Goal: Task Accomplishment & Management: Use online tool/utility

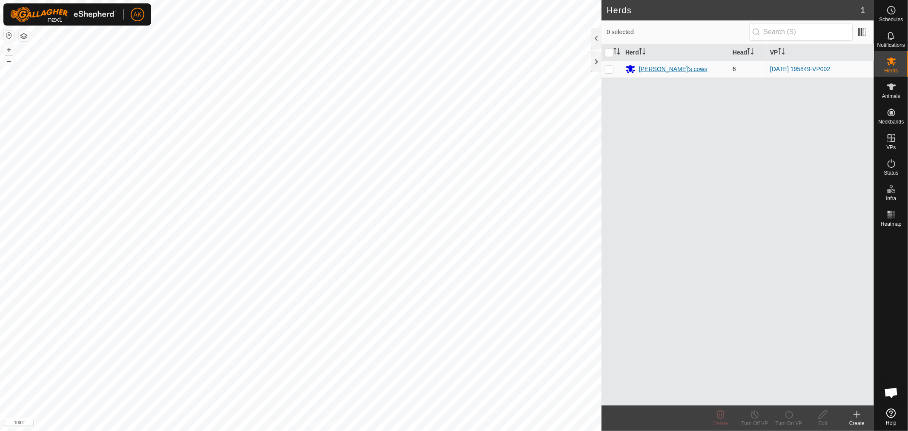
click at [659, 69] on div "[PERSON_NAME]'s cows" at bounding box center [673, 69] width 69 height 9
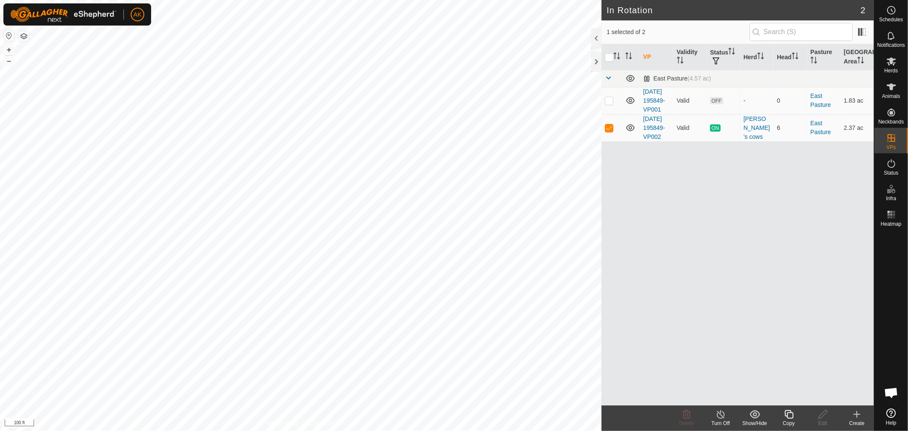
click at [792, 419] on icon at bounding box center [789, 414] width 11 height 10
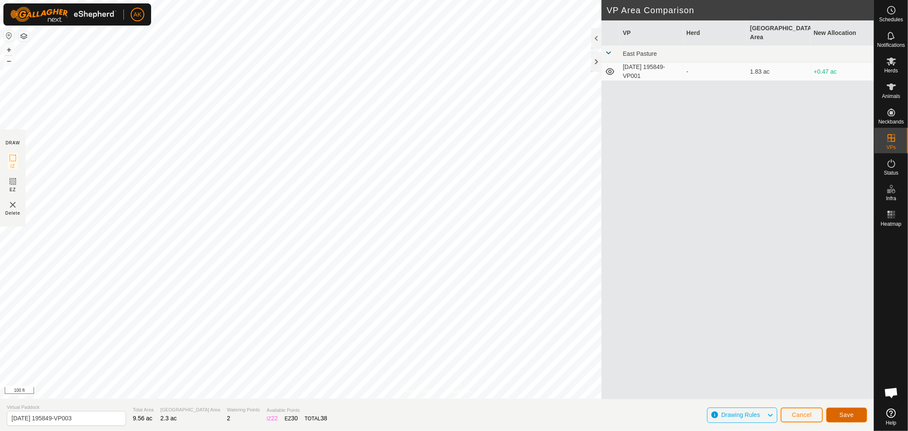
click at [847, 419] on button "Save" at bounding box center [847, 415] width 41 height 15
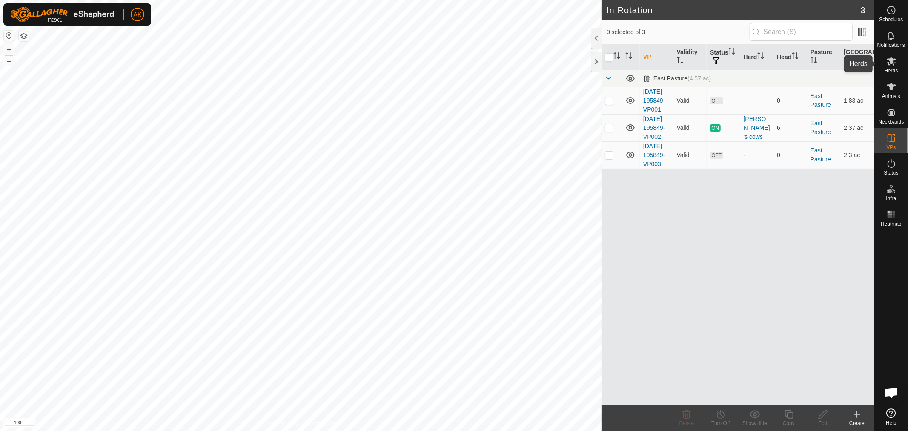
click at [893, 70] on span "Herds" at bounding box center [891, 70] width 14 height 5
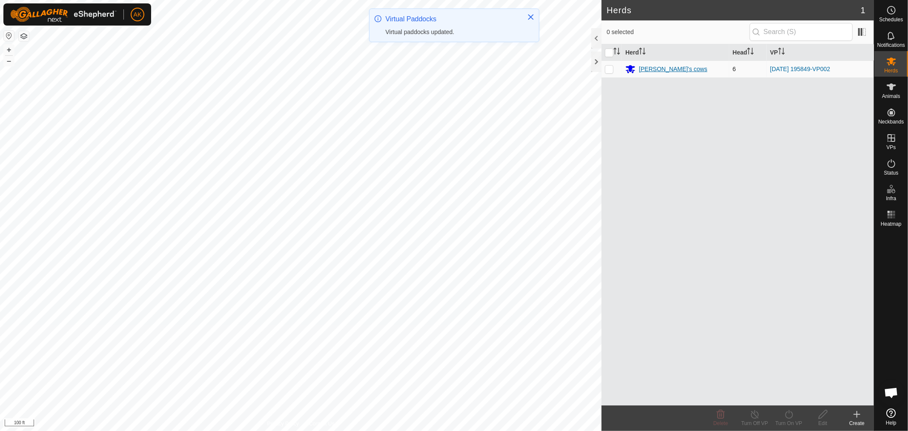
click at [685, 70] on div "[PERSON_NAME]'s cows" at bounding box center [676, 69] width 100 height 10
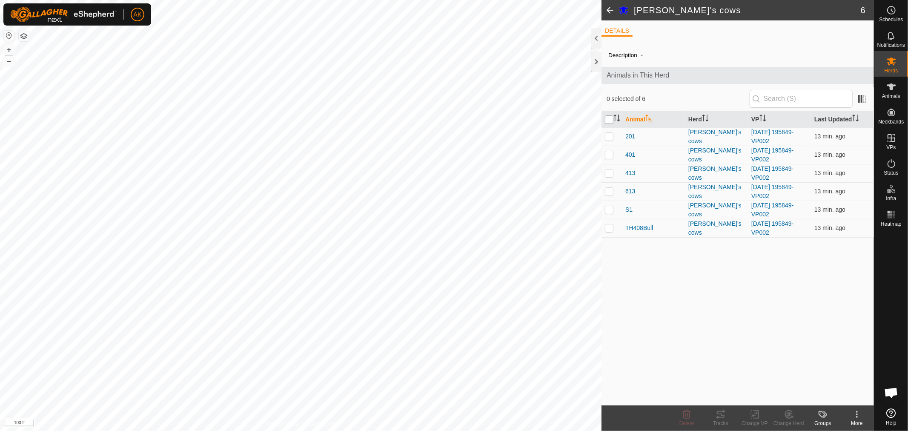
click at [614, 118] on input "checkbox" at bounding box center [609, 119] width 9 height 9
checkbox input "true"
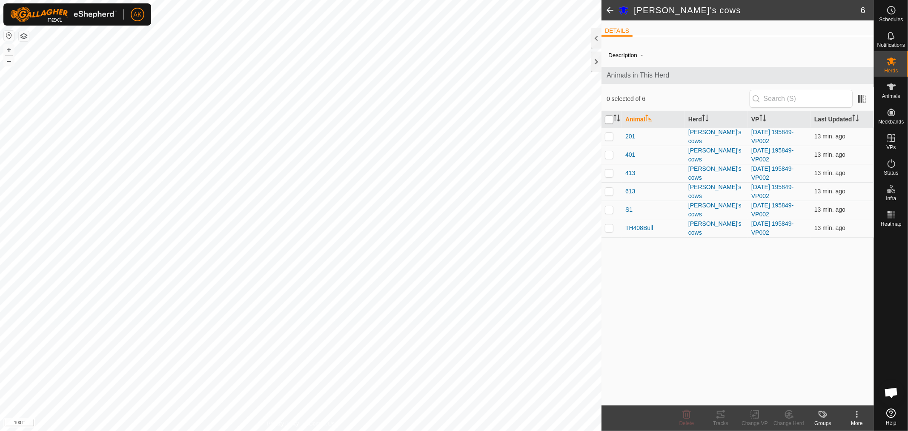
checkbox input "true"
click at [756, 414] on icon at bounding box center [755, 414] width 11 height 10
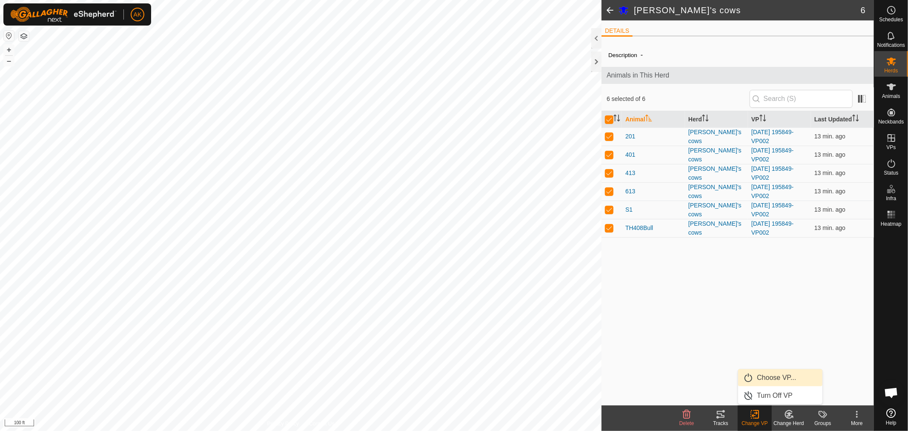
click at [787, 379] on link "Choose VP..." at bounding box center [780, 377] width 84 height 17
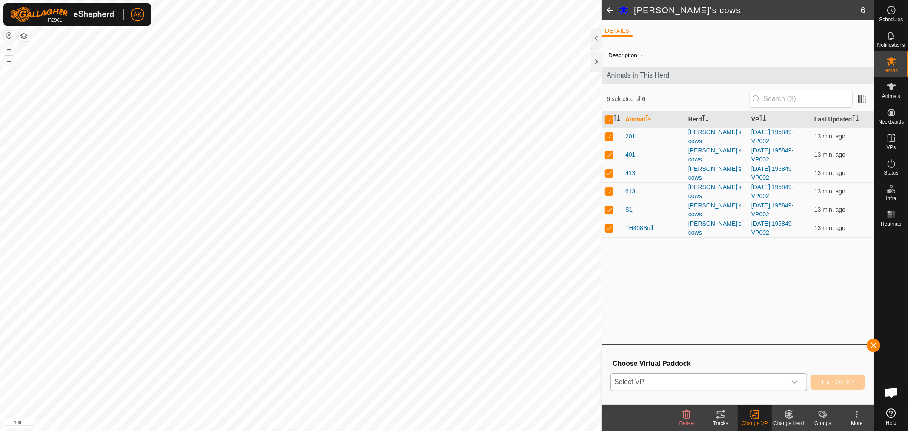
click at [792, 382] on icon "dropdown trigger" at bounding box center [795, 382] width 7 height 7
click at [676, 365] on li "[DATE] 195849-VP003 2.3 ac" at bounding box center [709, 365] width 195 height 17
click at [841, 380] on span "Turn On VP" at bounding box center [837, 382] width 33 height 7
